Goal: Information Seeking & Learning: Find specific fact

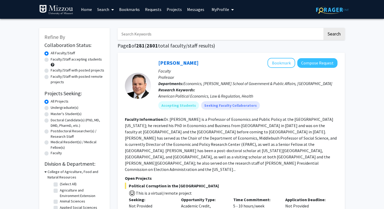
click at [129, 8] on link "Bookmarks" at bounding box center [129, 9] width 26 height 18
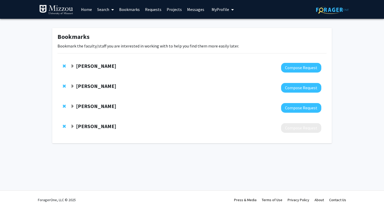
click at [74, 66] on div "Peter Cornish" at bounding box center [127, 66] width 113 height 7
click at [72, 67] on span "Expand Peter Cornish Bookmark" at bounding box center [73, 66] width 4 height 4
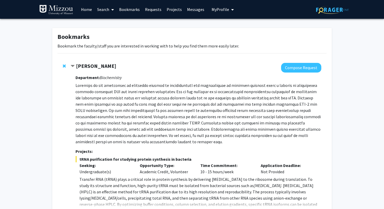
click at [72, 67] on span "Contract Peter Cornish Bookmark" at bounding box center [73, 66] width 4 height 4
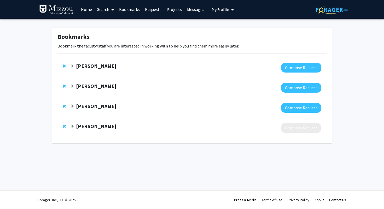
click at [72, 86] on span "Expand Clarissa Durie Bookmark" at bounding box center [73, 86] width 4 height 4
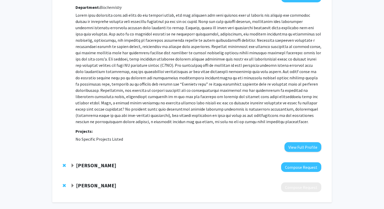
scroll to position [95, 0]
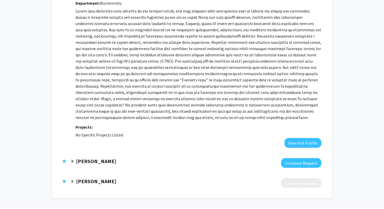
click at [71, 182] on span "Expand Stephanie Gates Bookmark" at bounding box center [73, 182] width 4 height 4
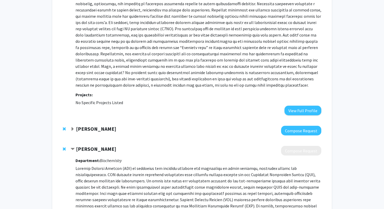
scroll to position [128, 0]
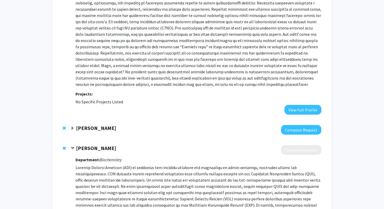
click at [75, 149] on div "Stephanie Gates" at bounding box center [127, 148] width 113 height 7
click at [73, 147] on span "Contract Stephanie Gates Bookmark" at bounding box center [73, 149] width 4 height 4
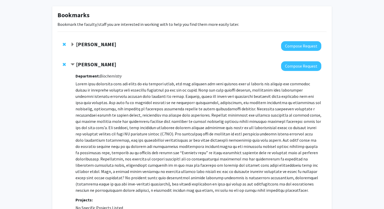
scroll to position [0, 0]
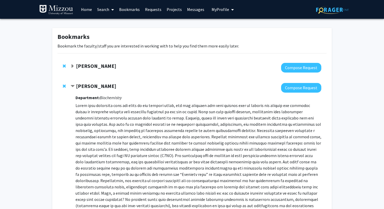
click at [106, 8] on link "Search" at bounding box center [106, 9] width 22 height 18
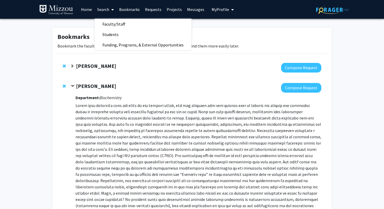
click at [86, 9] on link "Home" at bounding box center [86, 9] width 16 height 18
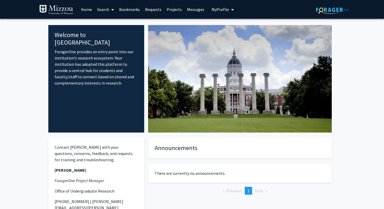
click at [172, 10] on link "Projects" at bounding box center [174, 9] width 20 height 18
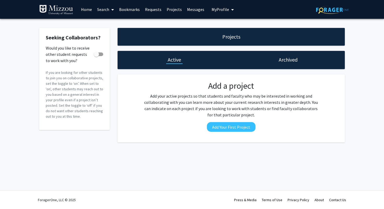
click at [83, 8] on link "Home" at bounding box center [86, 9] width 16 height 18
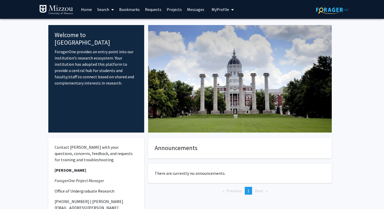
click at [109, 9] on span at bounding box center [111, 10] width 5 height 18
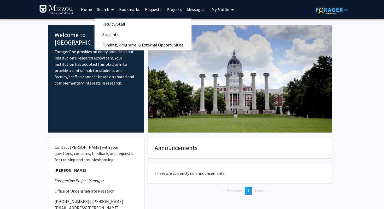
click at [123, 48] on span "Funding, Programs, & External Opportunities" at bounding box center [143, 45] width 97 height 10
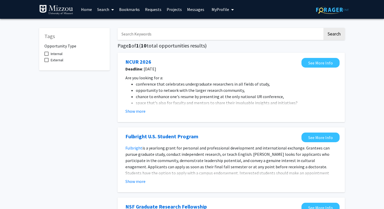
scroll to position [5, 0]
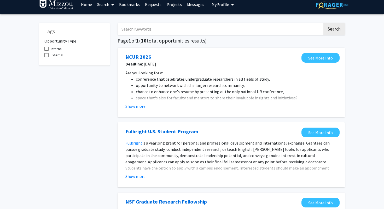
click at [108, 6] on link "Search" at bounding box center [106, 4] width 22 height 18
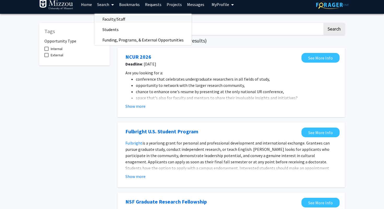
click at [116, 18] on span "Faculty/Staff" at bounding box center [114, 19] width 38 height 10
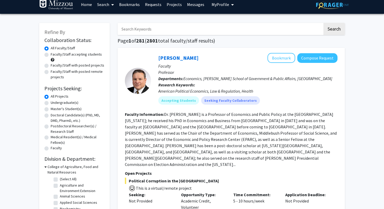
scroll to position [5, 0]
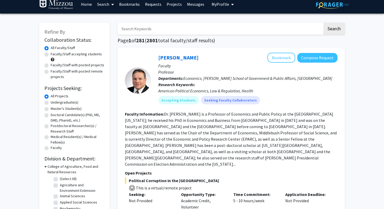
click at [60, 102] on label "Undergraduate(s)" at bounding box center [65, 102] width 28 height 5
click at [54, 102] on input "Undergraduate(s)" at bounding box center [52, 101] width 3 height 3
radio input "true"
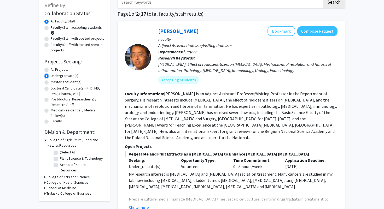
scroll to position [33, 0]
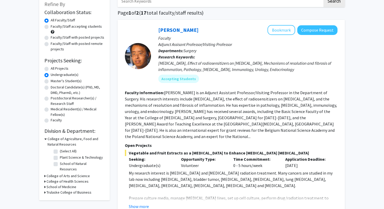
click at [52, 173] on h3 "College of Arts and Science" at bounding box center [67, 175] width 43 height 5
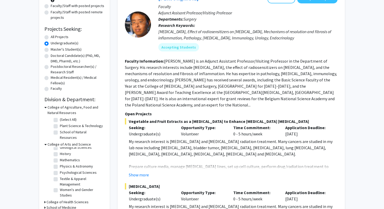
scroll to position [5, 0]
click at [60, 162] on label "Chemistry" at bounding box center [68, 164] width 16 height 5
click at [60, 162] on input "Chemistry" at bounding box center [61, 163] width 3 height 3
checkbox input "true"
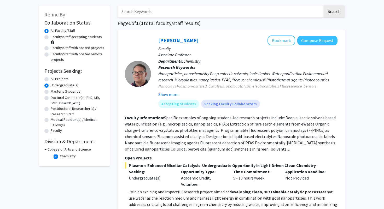
scroll to position [26, 0]
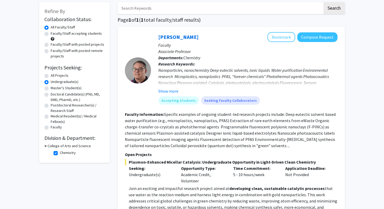
click at [50, 147] on h3 "College of Arts and Science" at bounding box center [69, 145] width 43 height 5
click at [53, 148] on h3 "College of Arts and Science" at bounding box center [67, 145] width 43 height 5
click at [60, 153] on label "Chemistry" at bounding box center [68, 152] width 16 height 5
click at [60, 153] on input "Chemistry" at bounding box center [61, 151] width 3 height 3
checkbox input "false"
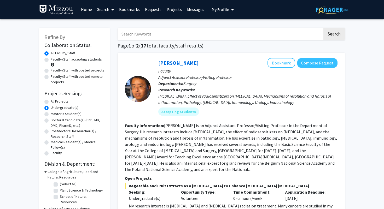
click at [133, 31] on input "Search Keywords" at bounding box center [220, 34] width 205 height 12
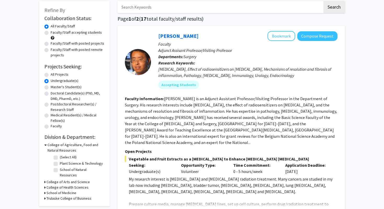
scroll to position [36, 0]
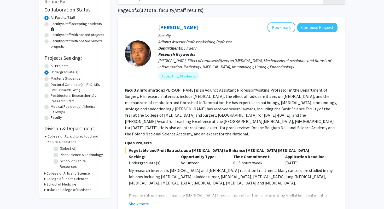
click at [44, 136] on div "Refine By Collaboration Status: Collaboration Status All Faculty/Staff Collabor…" at bounding box center [74, 95] width 71 height 206
click at [46, 136] on icon at bounding box center [45, 136] width 2 height 5
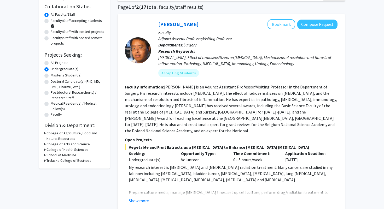
scroll to position [39, 0]
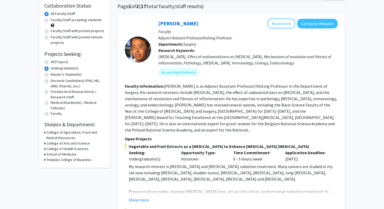
click at [71, 18] on label "Faculty/Staff accepting students" at bounding box center [76, 19] width 51 height 5
click at [54, 18] on input "Faculty/Staff accepting students" at bounding box center [52, 18] width 3 height 3
radio input "true"
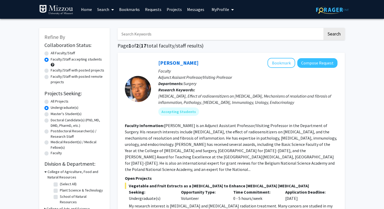
click at [192, 34] on input "Search Keywords" at bounding box center [220, 34] width 205 height 12
type input "genetics"
click at [323, 28] on button "Search" at bounding box center [333, 34] width 21 height 12
radio input "true"
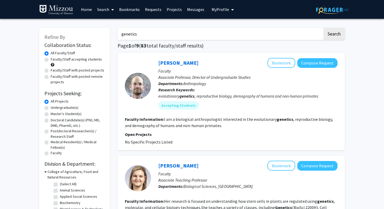
click at [70, 109] on label "Undergraduate(s)" at bounding box center [65, 107] width 28 height 5
click at [54, 108] on input "Undergraduate(s)" at bounding box center [52, 106] width 3 height 3
radio input "true"
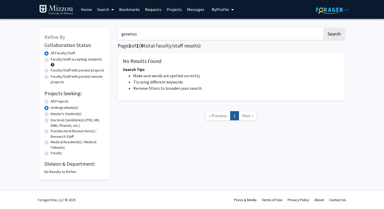
click at [62, 101] on label "All Projects" at bounding box center [60, 101] width 18 height 5
click at [54, 101] on input "All Projects" at bounding box center [52, 100] width 3 height 3
radio input "true"
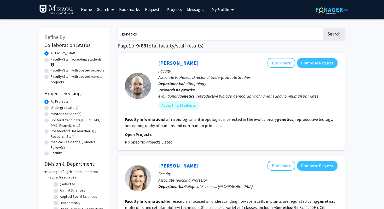
click at [94, 62] on label "Faculty/Staff accepting students" at bounding box center [76, 59] width 51 height 5
click at [54, 60] on input "Faculty/Staff accepting students" at bounding box center [52, 58] width 3 height 3
radio input "true"
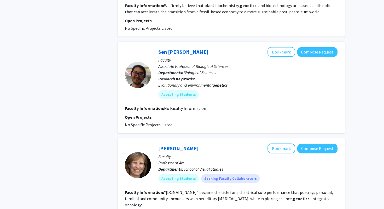
scroll to position [888, 0]
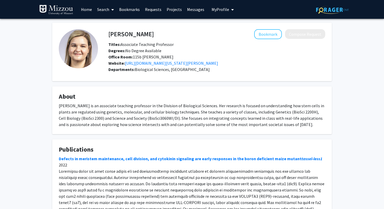
scroll to position [56, 0]
